Goal: Book appointment/travel/reservation

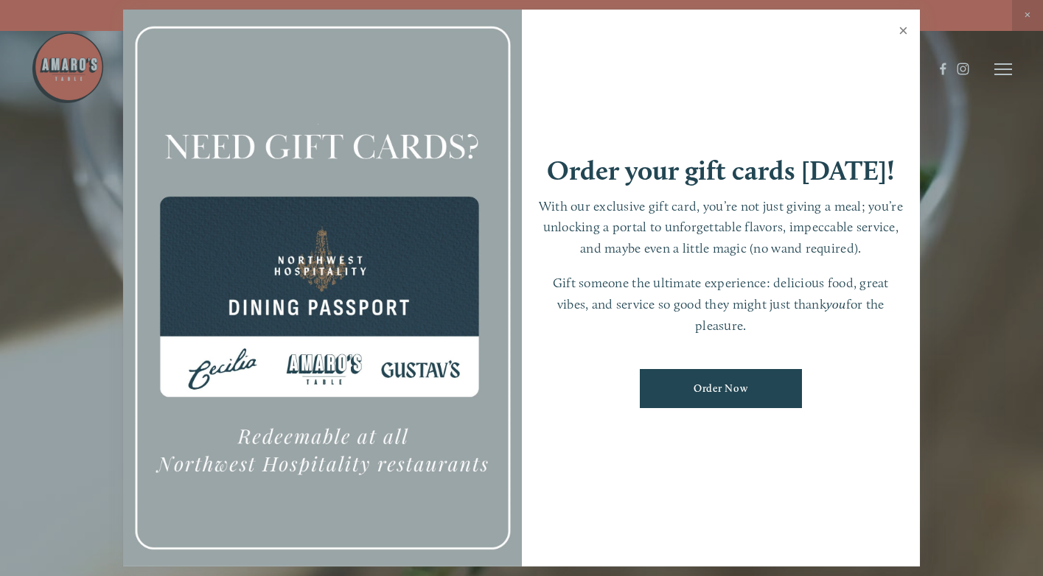
click at [905, 35] on link "Close" at bounding box center [903, 32] width 29 height 41
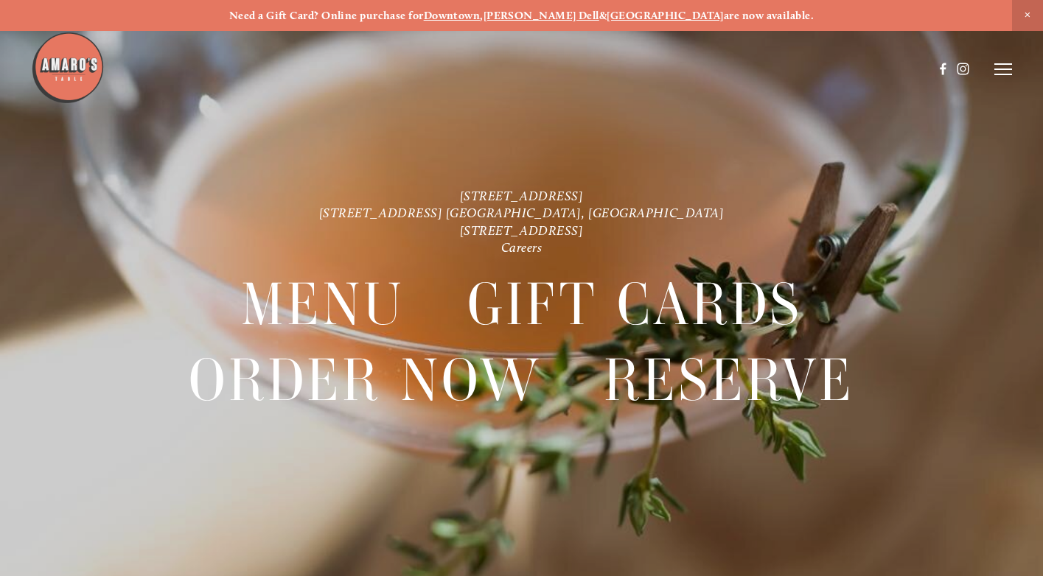
click at [1005, 74] on line at bounding box center [1003, 74] width 18 height 0
click at [732, 69] on span "Menu" at bounding box center [741, 69] width 27 height 13
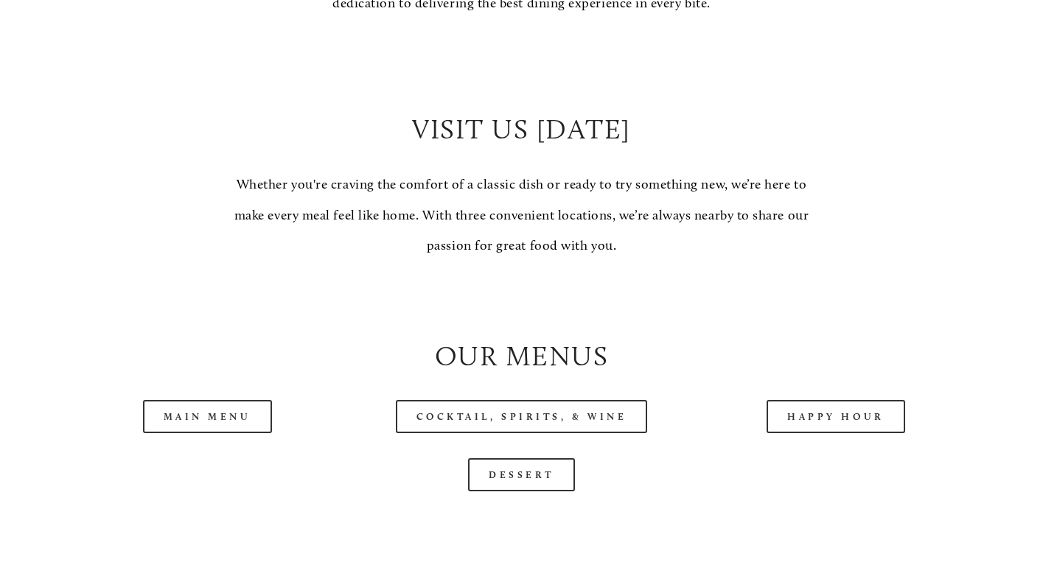
scroll to position [1280, 0]
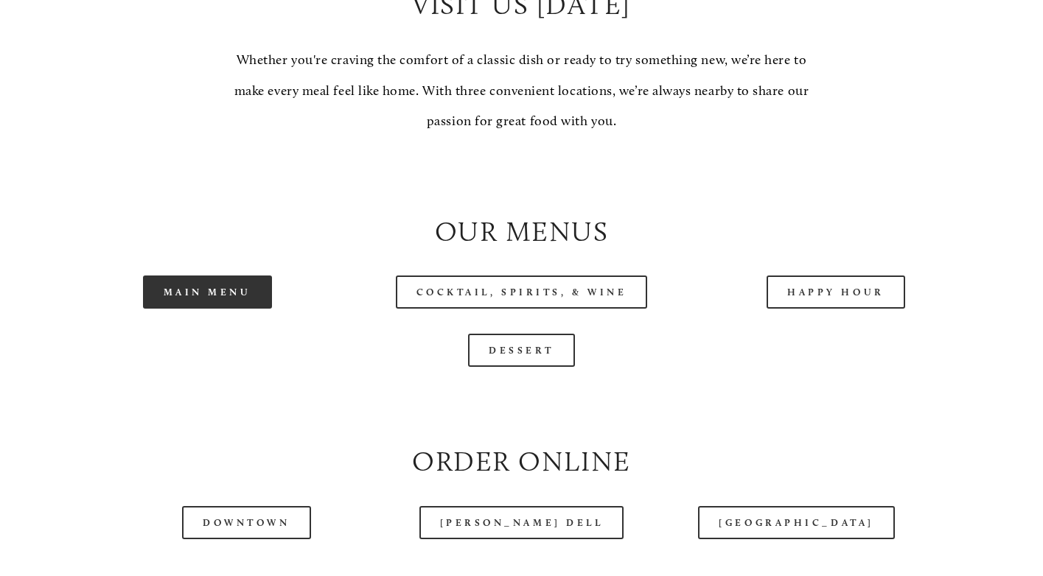
click at [204, 309] on link "Main Menu" at bounding box center [207, 292] width 129 height 33
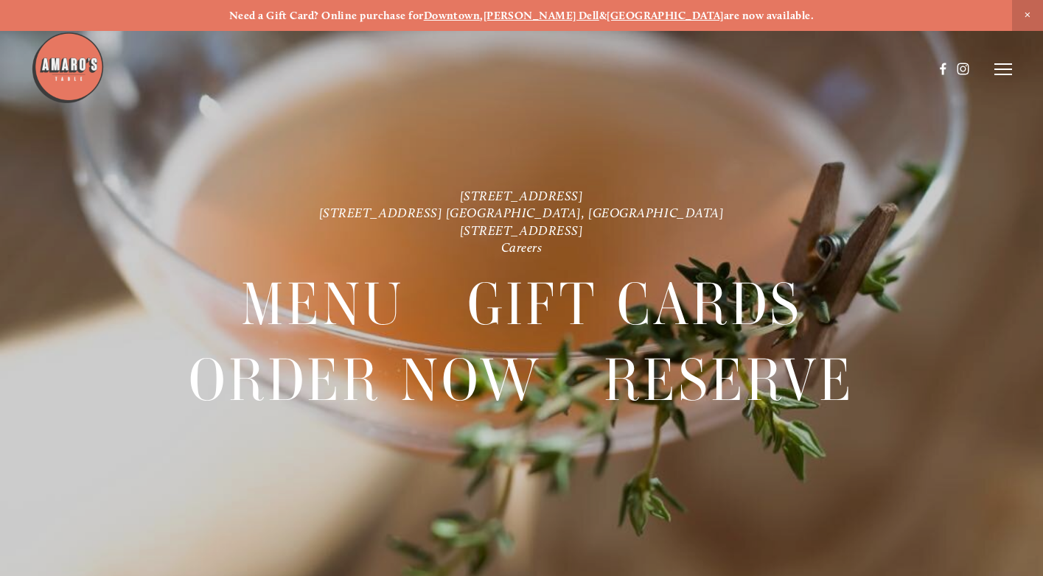
click at [1003, 71] on icon at bounding box center [1003, 69] width 18 height 13
click at [913, 72] on span "Reserve" at bounding box center [913, 69] width 34 height 13
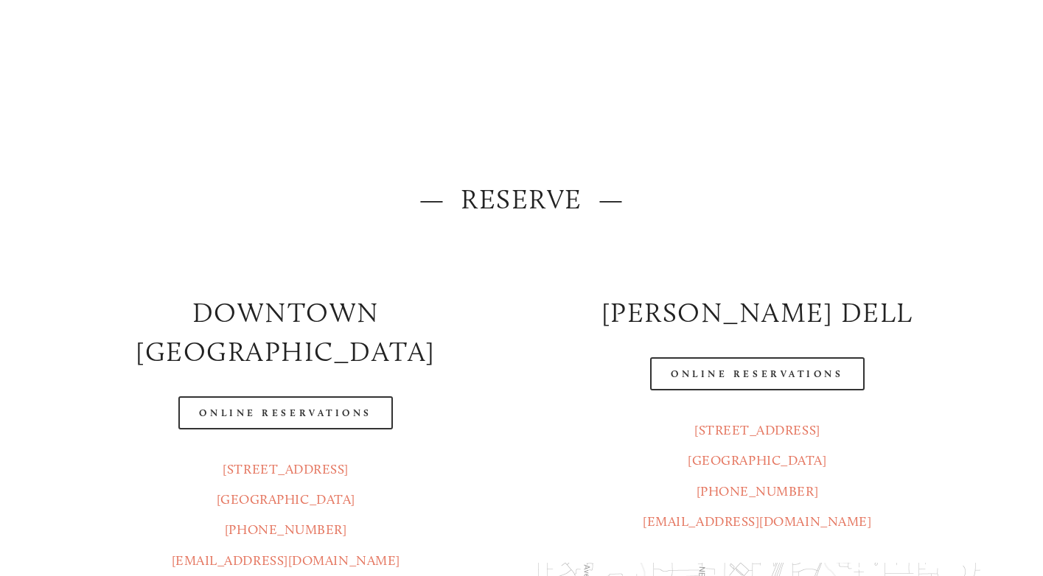
scroll to position [108, 0]
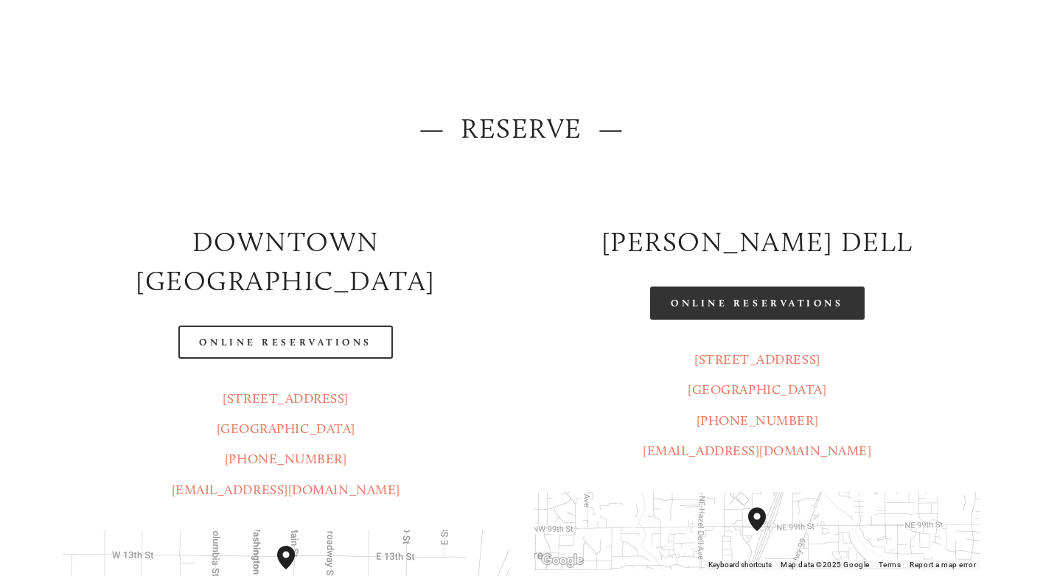
click at [765, 307] on link "Online Reservations" at bounding box center [757, 303] width 214 height 33
